Goal: Transaction & Acquisition: Purchase product/service

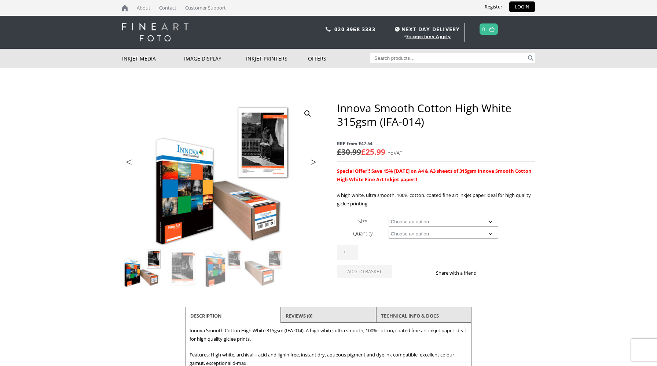
click at [400, 55] on input "Search for:" at bounding box center [448, 58] width 157 height 10
type input "pinch folder"
click at [527, 53] on button "Search" at bounding box center [531, 58] width 8 height 10
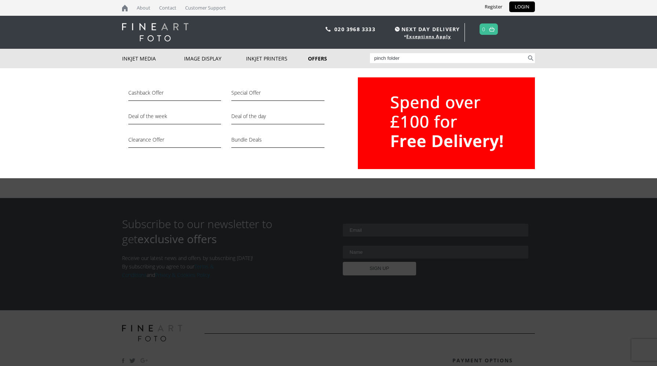
drag, startPoint x: 415, startPoint y: 55, endPoint x: 361, endPoint y: 51, distance: 53.7
click at [362, 52] on div "Inkjet Media Inkjet Fine Art Paper Inkjet Photo Paper Sample Packs Inkjet Canva…" at bounding box center [328, 58] width 413 height 19
type input "folder"
click at [527, 53] on button "Search" at bounding box center [531, 58] width 8 height 10
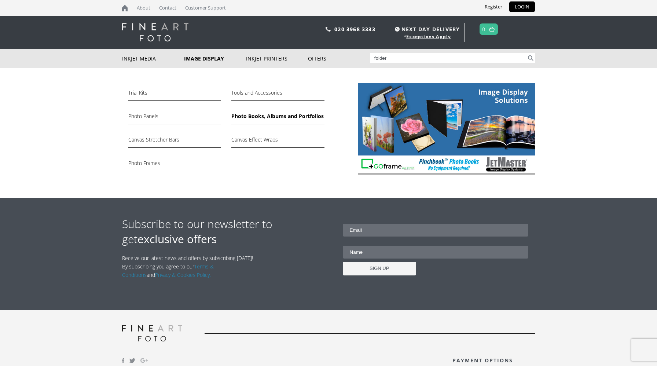
click at [256, 118] on link "Photo Books, Albums and Portfolios" at bounding box center [277, 118] width 93 height 12
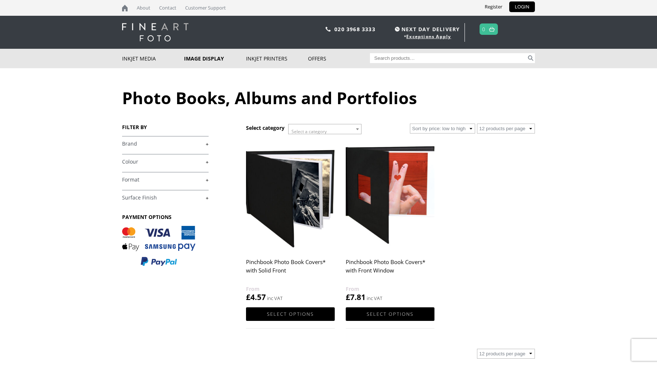
click at [391, 188] on img at bounding box center [390, 194] width 89 height 111
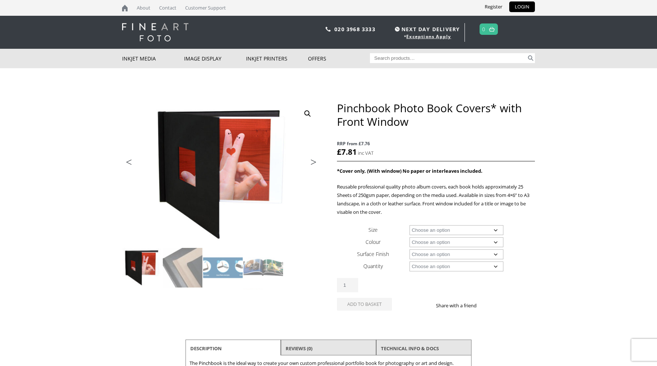
click at [433, 232] on select "Choose an option A4 Landscape A3 Landscape 8" x 8" 8" x 10" 8" x 12" 12" x 12"" at bounding box center [457, 230] width 94 height 10
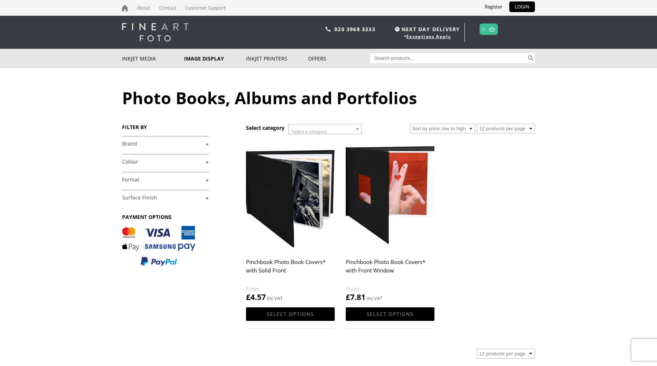
click at [262, 260] on h2 "Pinchbook Photo Book Covers* with Solid Front" at bounding box center [290, 269] width 89 height 29
click at [273, 233] on img at bounding box center [290, 194] width 89 height 111
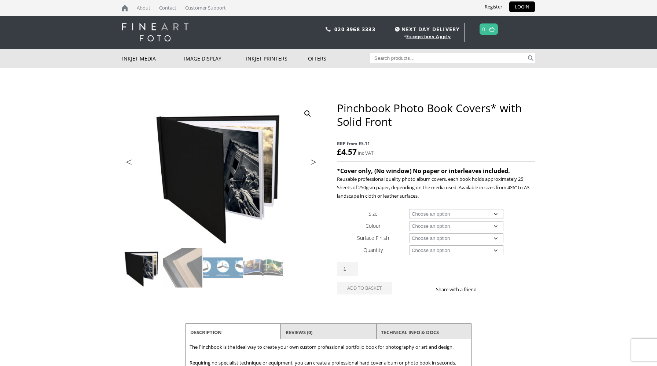
click at [438, 214] on select "Choose an option A4 Landscape 4" x 6" 5" x 7"" at bounding box center [457, 214] width 94 height 10
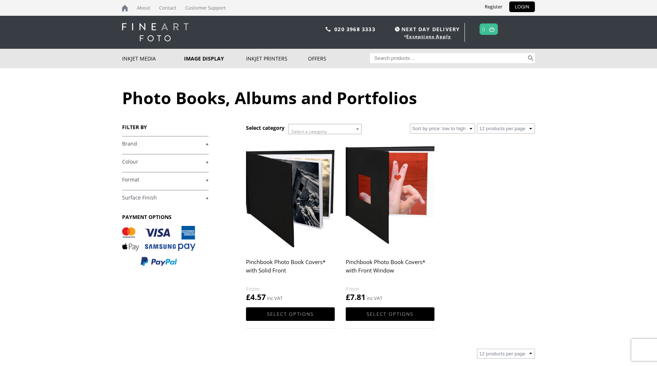
click at [389, 266] on h2 "Pinchbook Photo Book Covers* with Front Window" at bounding box center [390, 269] width 89 height 29
click at [387, 317] on link "Select options" at bounding box center [390, 314] width 89 height 14
click at [389, 315] on link "Select options" at bounding box center [390, 314] width 89 height 14
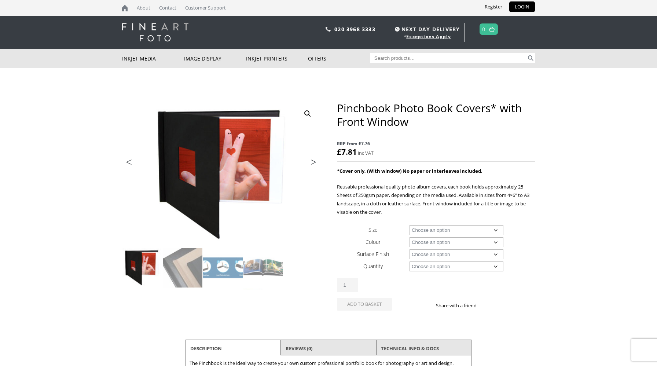
click at [436, 234] on select "Choose an option A4 Landscape A3 Landscape 8" x 8" 8" x 10" 8" x 12" 12" x 12"" at bounding box center [457, 230] width 94 height 10
click at [410, 225] on select "Choose an option A4 Landscape A3 Landscape 8" x 8" 8" x 10" 8" x 12" 12" x 12"" at bounding box center [457, 230] width 94 height 10
select select "a4-landscape"
click at [437, 243] on select "Choose an option Black" at bounding box center [457, 242] width 94 height 10
select select "black"
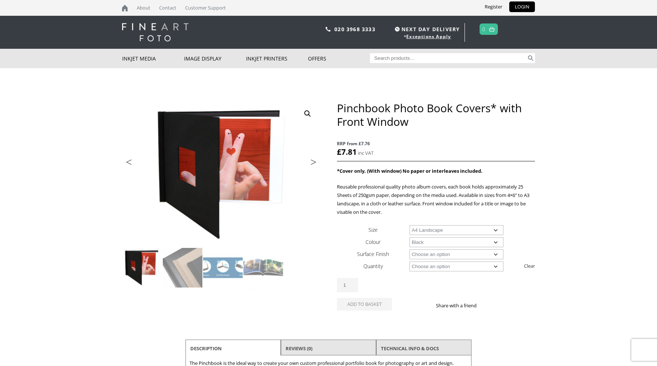
click at [410, 237] on select "Choose an option Black" at bounding box center [457, 242] width 94 height 10
select select "a4-landscape"
click at [431, 252] on select "Choose an option Leather" at bounding box center [457, 254] width 94 height 10
select select "leather"
click at [410, 249] on select "Choose an option Leather" at bounding box center [457, 254] width 94 height 10
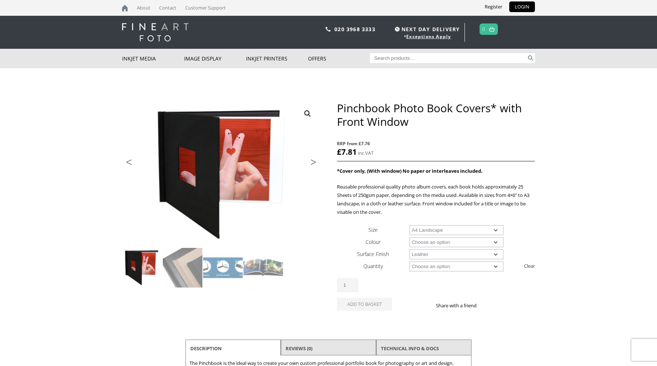
select select "a4-landscape"
click at [426, 269] on select "Choose an option 1 Book 5 Books" at bounding box center [457, 267] width 94 height 10
select select "1-book"
click at [410, 262] on select "Choose an option 1 Book 5 Books" at bounding box center [457, 267] width 94 height 10
select select "a4-landscape"
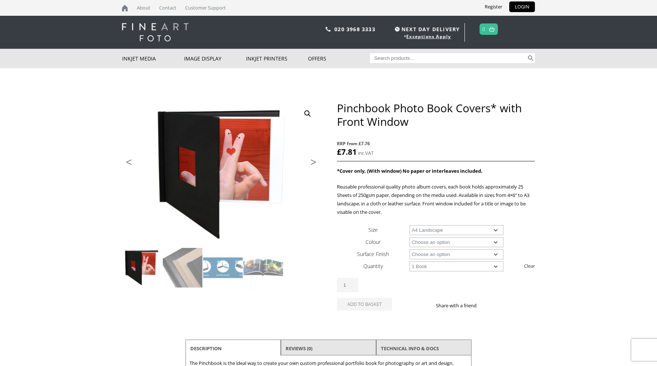
select select "1-book"
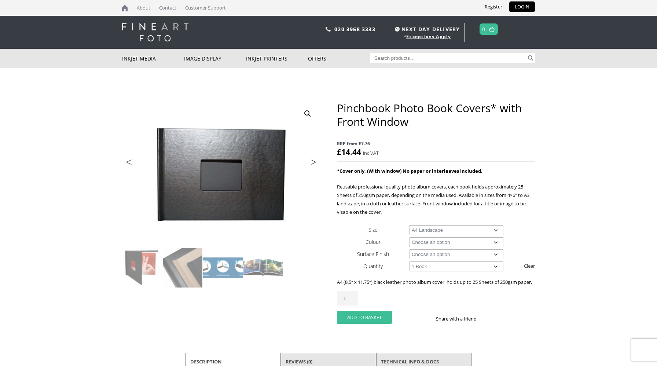
click at [370, 324] on button "Add to basket" at bounding box center [364, 317] width 55 height 13
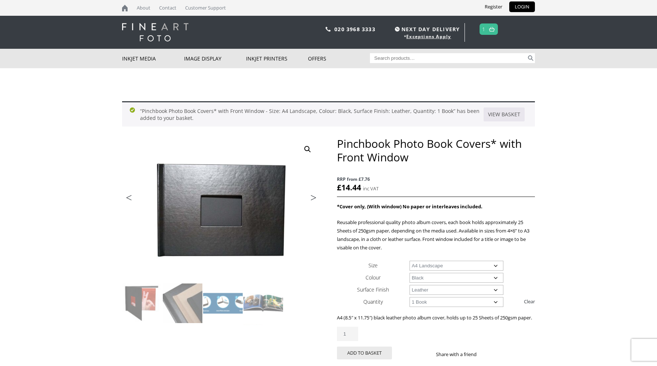
click at [492, 31] on img at bounding box center [492, 29] width 6 height 5
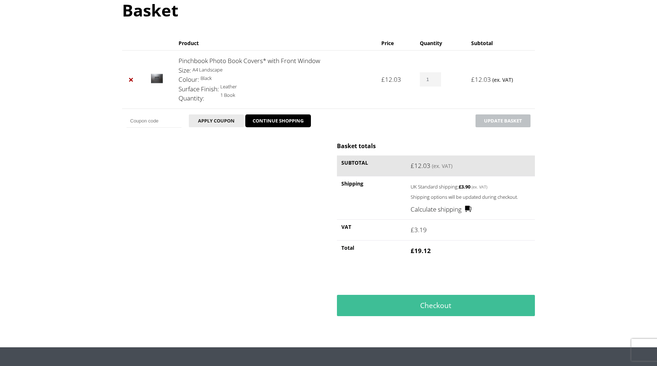
scroll to position [90, 0]
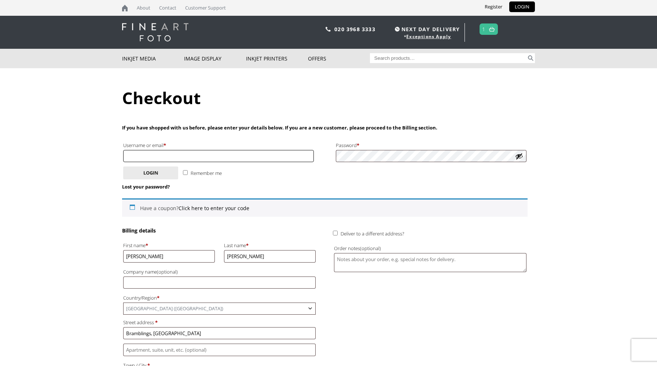
click at [218, 156] on input "Username or email * Required" at bounding box center [218, 156] width 191 height 12
type input "[EMAIL_ADDRESS][DOMAIN_NAME]"
type input "[GEOGRAPHIC_DATA]"
type input "Select"
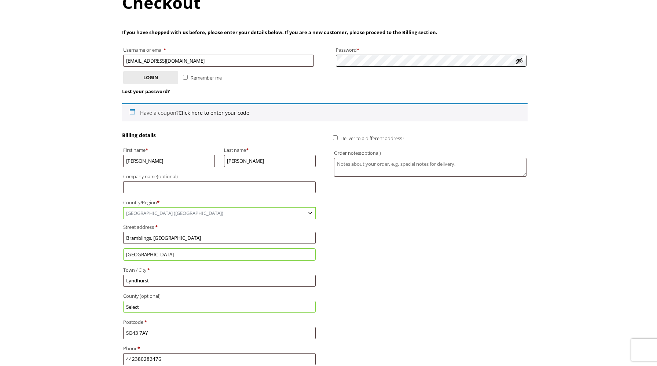
scroll to position [96, 0]
drag, startPoint x: 158, startPoint y: 154, endPoint x: 104, endPoint y: 152, distance: 54.0
click at [104, 152] on body "NEXT DAY DELIVERY * Exceptions Apply About Contact Customer Support Register LO…" at bounding box center [328, 87] width 657 height 366
drag, startPoint x: 154, startPoint y: 160, endPoint x: 107, endPoint y: 154, distance: 47.3
click at [106, 154] on body "NEXT DAY DELIVERY * Exceptions Apply About Contact Customer Support Register LO…" at bounding box center [328, 87] width 657 height 366
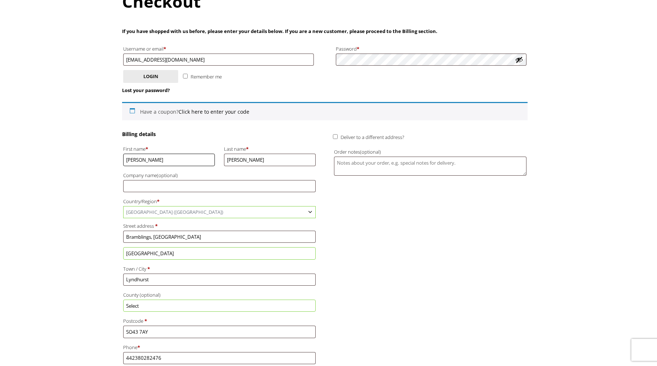
type input "Rowena"
drag, startPoint x: 247, startPoint y: 161, endPoint x: 203, endPoint y: 153, distance: 44.0
click at [203, 154] on div "First name * Rowena Last name * Nayler Company name (optional) Country/Region *…" at bounding box center [219, 267] width 195 height 248
type input "Nay"
click at [150, 76] on button "Login" at bounding box center [150, 76] width 55 height 13
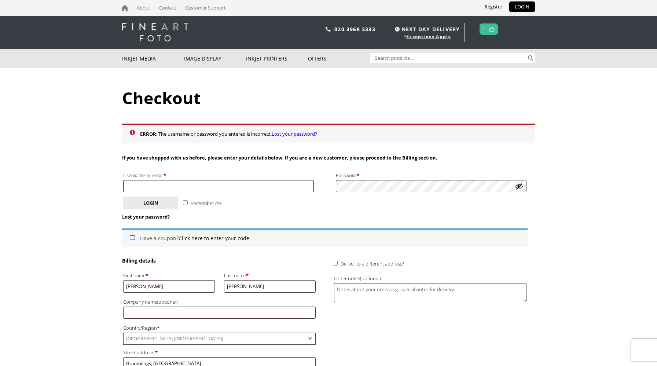
click at [195, 186] on input "Username or email * Required" at bounding box center [218, 186] width 191 height 12
type input "[EMAIL_ADDRESS][DOMAIN_NAME]"
click at [134, 206] on button "Login" at bounding box center [150, 203] width 55 height 13
click at [136, 216] on link "Lost your password?" at bounding box center [146, 217] width 48 height 7
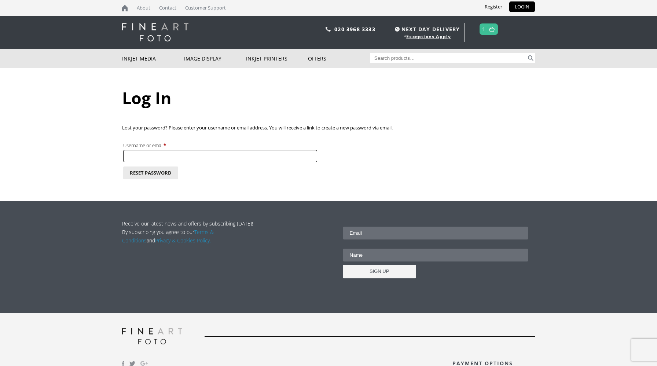
click at [190, 156] on input "Username or email * Required" at bounding box center [220, 156] width 194 height 12
type input "[EMAIL_ADDRESS][DOMAIN_NAME]"
click at [154, 172] on button "Reset password" at bounding box center [150, 173] width 55 height 13
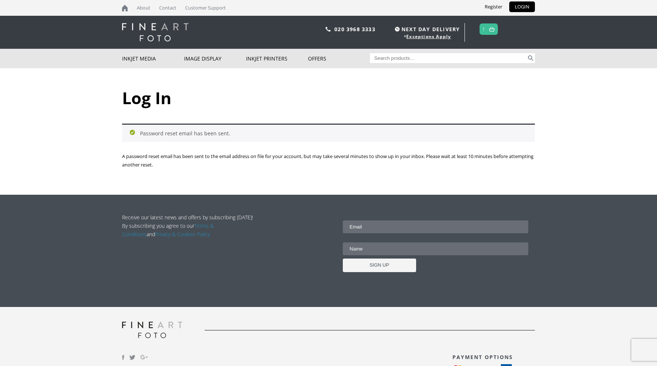
click at [487, 33] on span "1" at bounding box center [489, 28] width 19 height 11
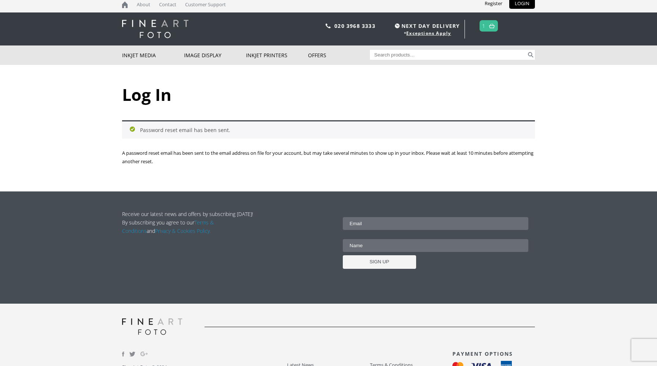
scroll to position [3, 0]
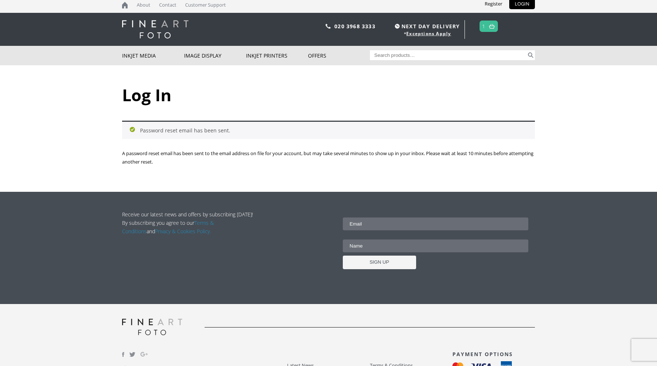
click at [492, 27] on img at bounding box center [492, 26] width 6 height 5
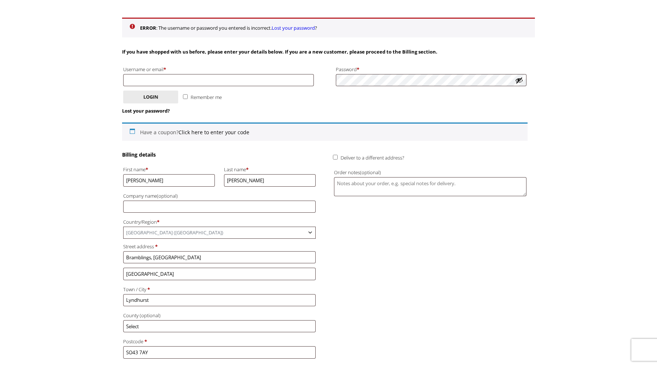
scroll to position [110, 0]
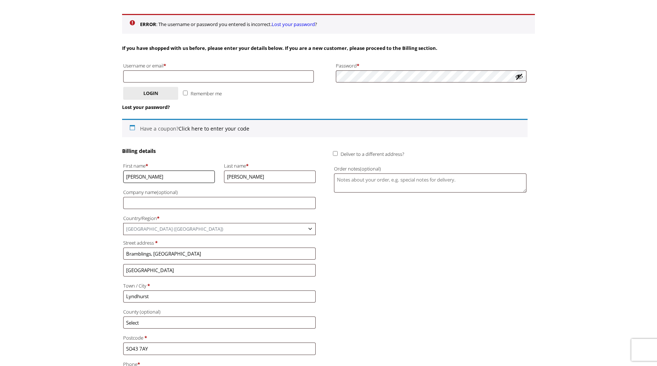
drag, startPoint x: 161, startPoint y: 178, endPoint x: 71, endPoint y: 168, distance: 91.2
click at [70, 168] on body "NEXT DAY DELIVERY * Exceptions Apply About Contact Customer Support Register LO…" at bounding box center [328, 73] width 657 height 366
type input "Rowena"
drag, startPoint x: 244, startPoint y: 178, endPoint x: 208, endPoint y: 172, distance: 36.4
click at [208, 173] on div "First name * Rowena Last name * Nayler Company name (optional) Country/Region *…" at bounding box center [219, 284] width 195 height 248
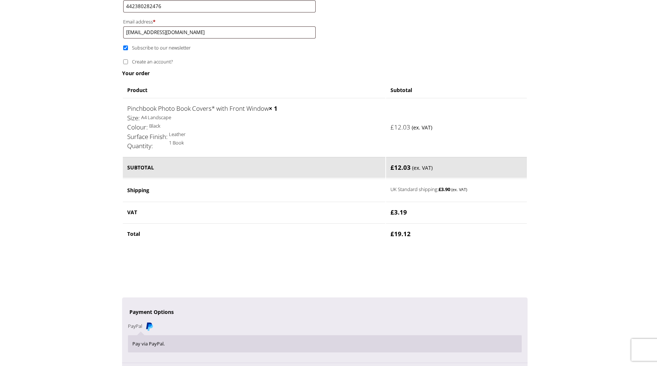
scroll to position [494, 0]
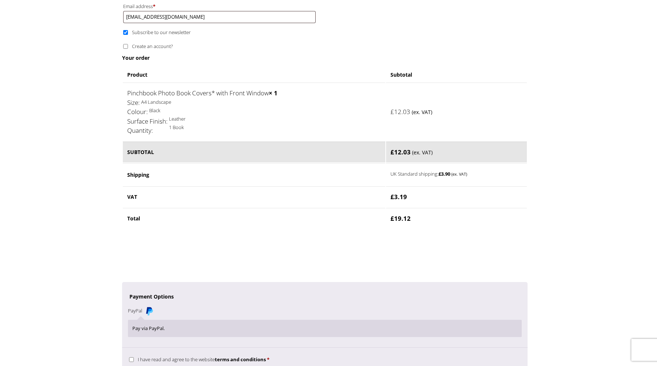
type input "Naylor"
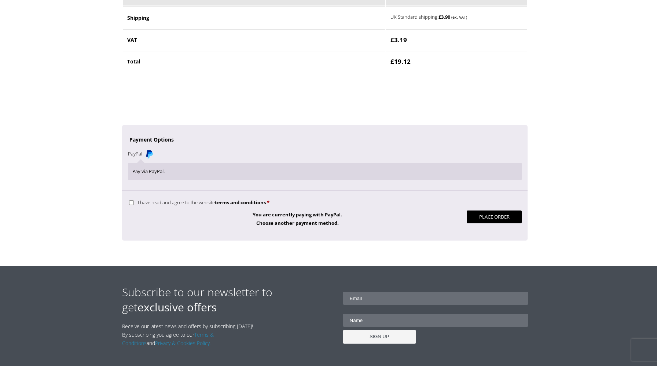
scroll to position [658, 0]
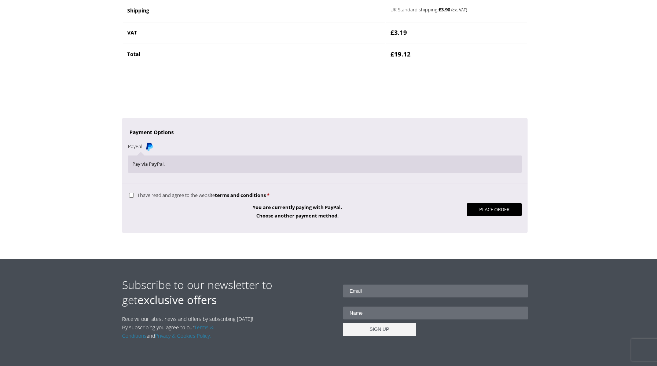
click at [132, 195] on input "I have read and agree to the website terms and conditions *" at bounding box center [131, 195] width 5 height 5
checkbox input "true"
click at [471, 209] on button "Place order" at bounding box center [494, 209] width 55 height 13
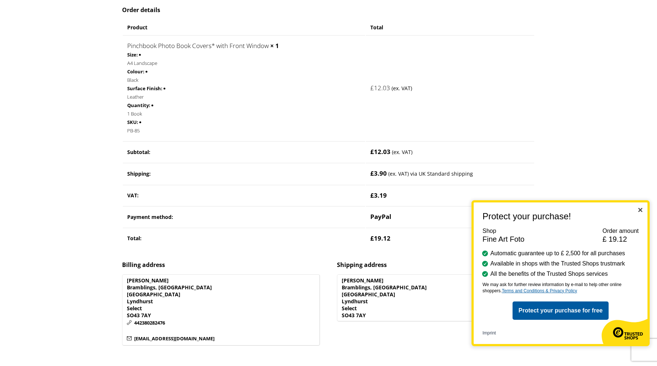
scroll to position [165, 0]
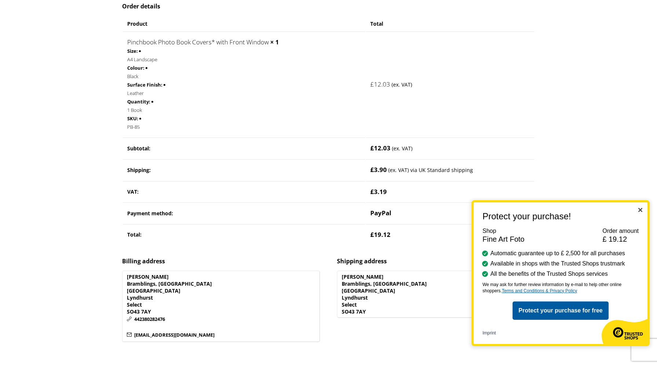
click at [643, 208] on div "Protect your purchase! Shop Fine Art Foto Order amount £ 19.12 Automatic guaran…" at bounding box center [561, 273] width 178 height 146
click at [641, 211] on img "Close" at bounding box center [641, 210] width 4 height 4
